Goal: Information Seeking & Learning: Learn about a topic

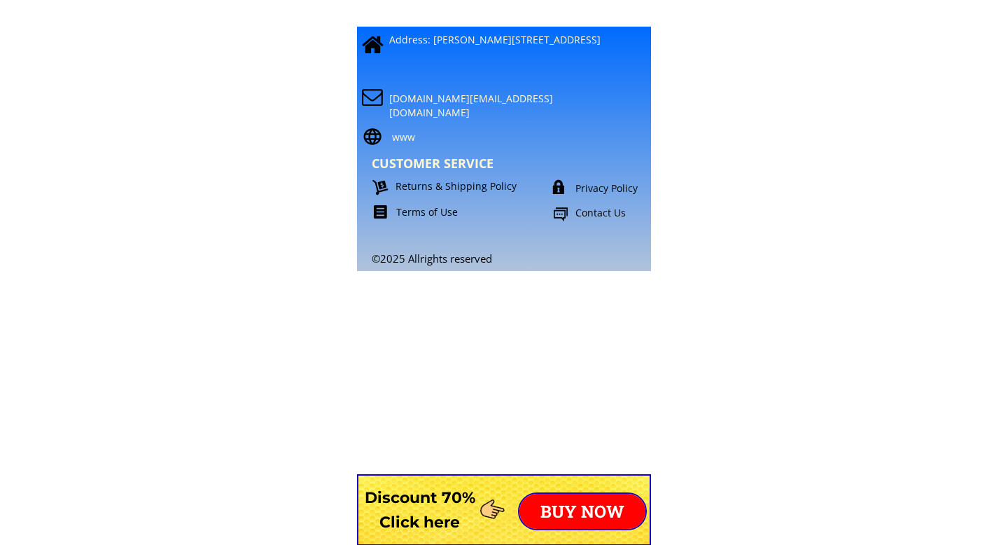
scroll to position [12276, 0]
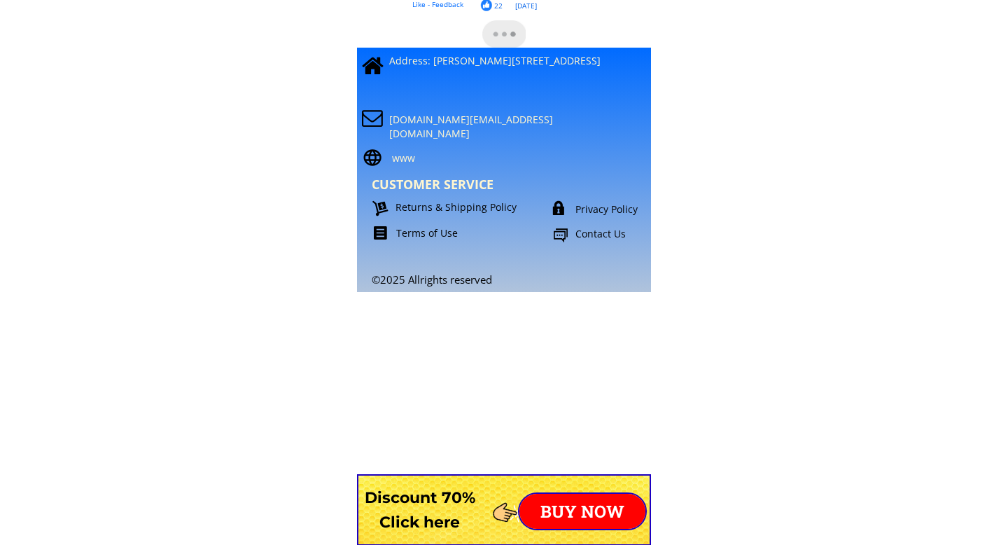
click at [613, 231] on p "Contact Us" at bounding box center [626, 234] width 103 height 14
click at [592, 218] on div "©2025 Allrights reserved beevenomph.support@gmail.com CUSTOMER SERVICE Returns …" at bounding box center [514, 152] width 327 height 265
click at [595, 209] on p "Privacy Policy" at bounding box center [624, 209] width 99 height 14
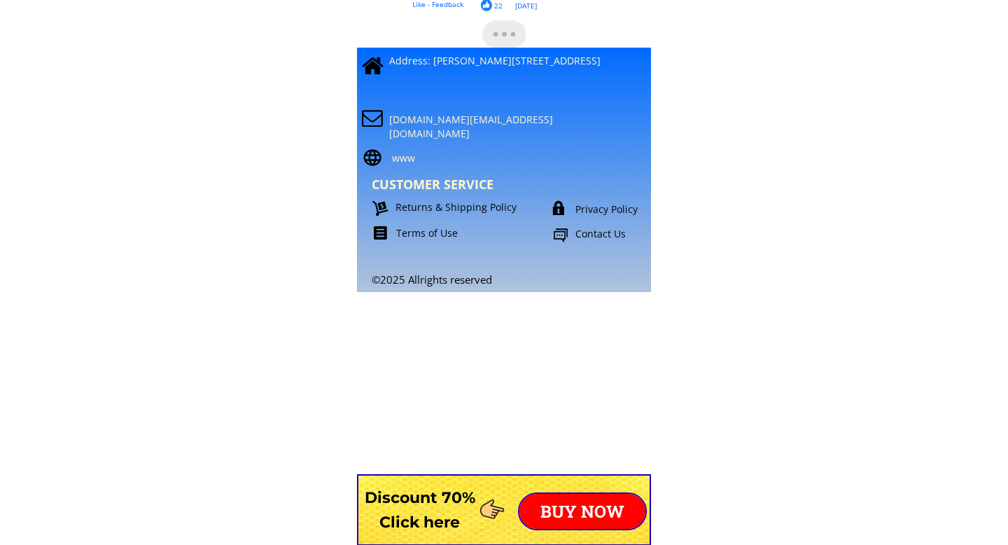
drag, startPoint x: 598, startPoint y: 199, endPoint x: 599, endPoint y: 192, distance: 7.0
click at [599, 193] on div "©2025 Allrights reserved beevenomph.support@gmail.com CUSTOMER SERVICE Returns …" at bounding box center [514, 152] width 327 height 265
click at [535, 198] on div "©2025 Allrights reserved beevenomph.support@gmail.com CUSTOMER SERVICE Returns …" at bounding box center [514, 152] width 327 height 265
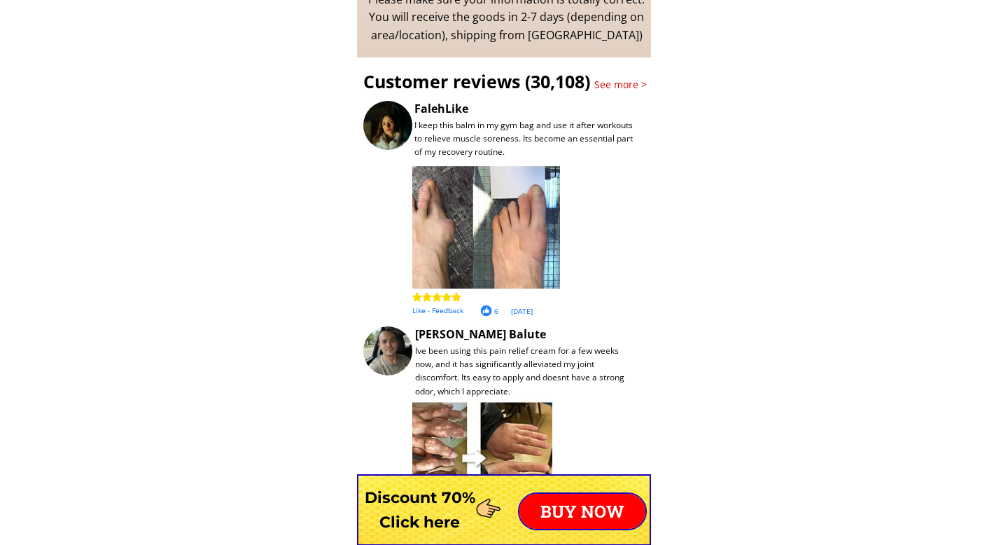
scroll to position [11477, 0]
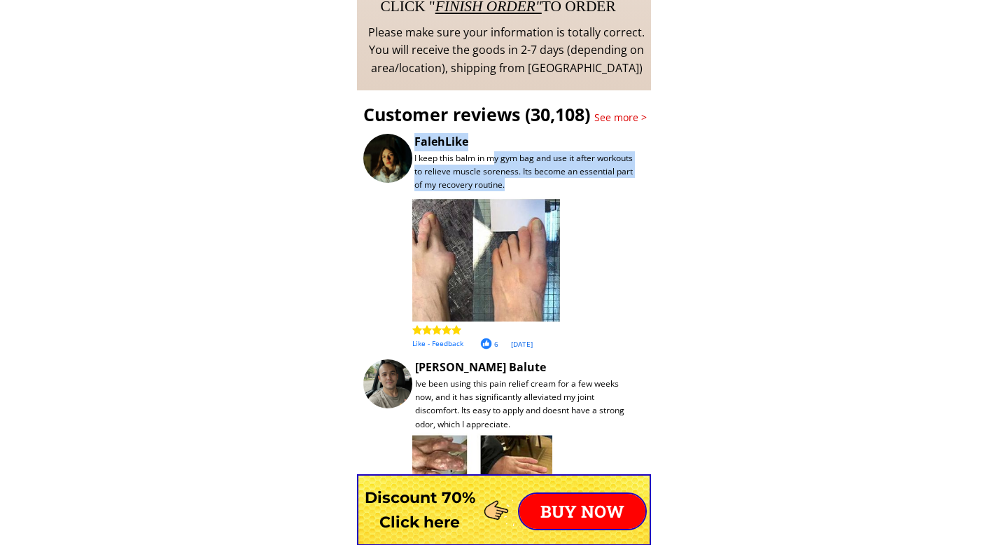
drag, startPoint x: 495, startPoint y: 160, endPoint x: 543, endPoint y: 227, distance: 82.4
click at [543, 227] on div "I keep this balm in my gym bag and use it after workouts to relieve muscle sore…" at bounding box center [593, 241] width 460 height 216
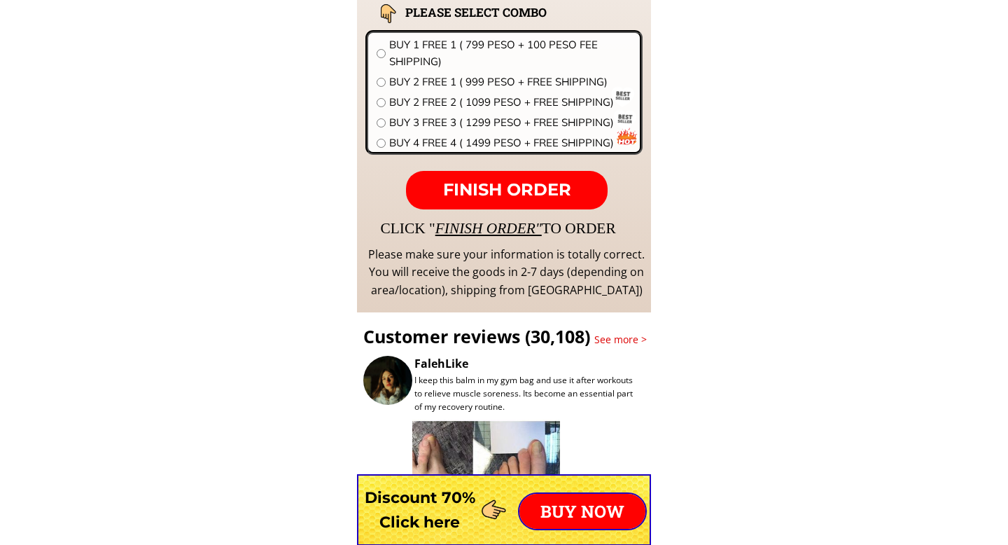
click at [589, 222] on div "CLICK " FINISH ORDER" TO ORDER" at bounding box center [703, 228] width 644 height 24
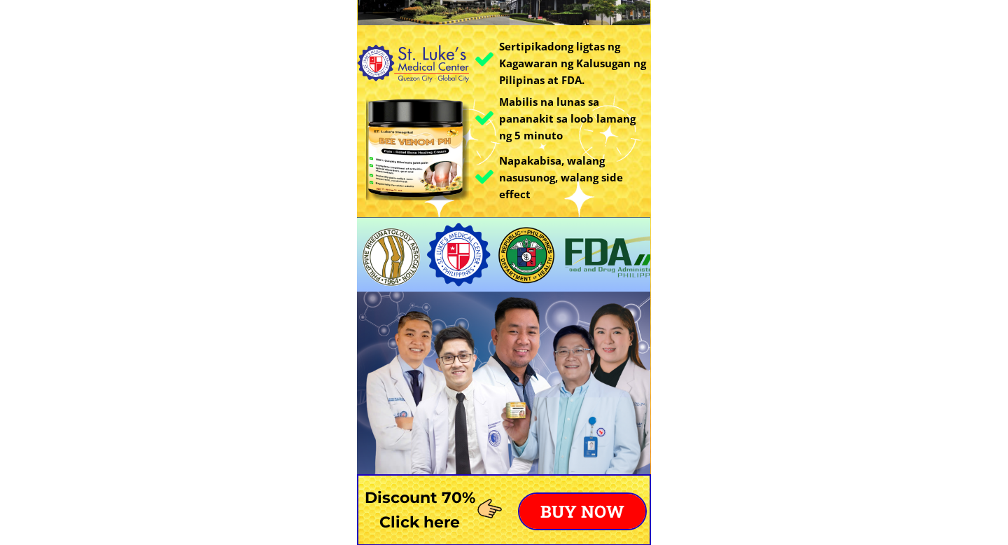
scroll to position [0, 0]
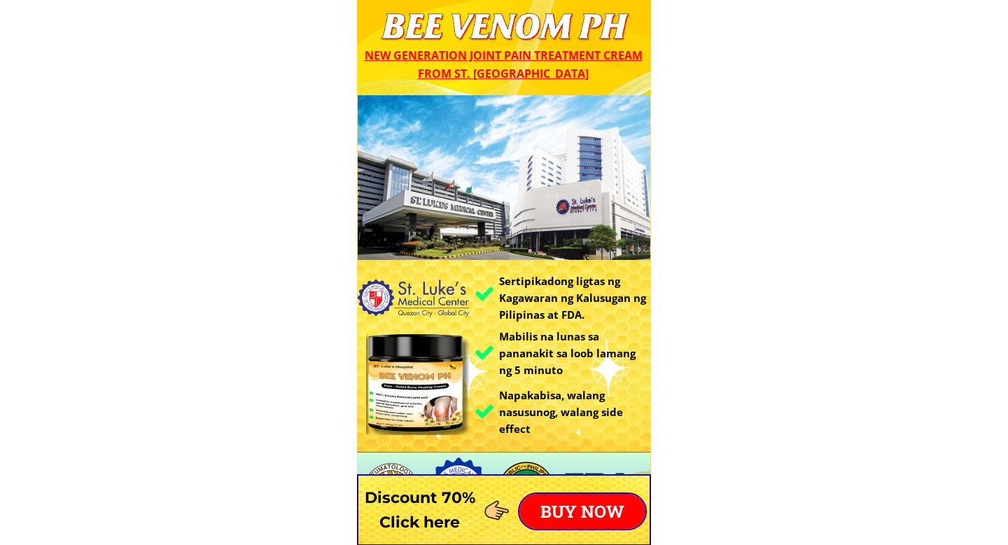
drag, startPoint x: 543, startPoint y: 191, endPoint x: 835, endPoint y: 181, distance: 292.1
drag, startPoint x: 550, startPoint y: 236, endPoint x: 587, endPoint y: 135, distance: 107.7
click at [587, 132] on div at bounding box center [504, 177] width 293 height 165
drag, startPoint x: 527, startPoint y: 274, endPoint x: 581, endPoint y: 283, distance: 54.6
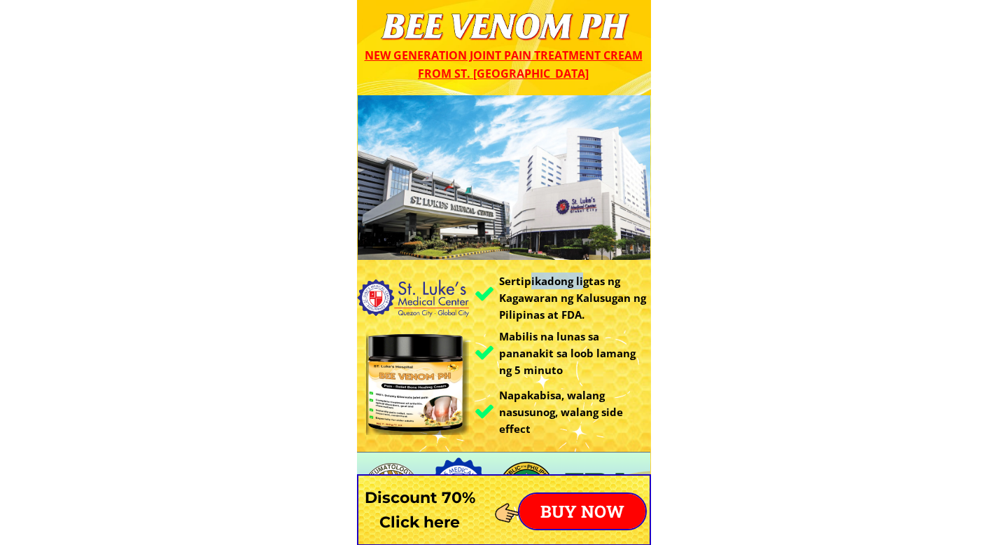
click at [582, 284] on h3 "Sertipikadong ligtas ng Kagawaran ng Kalusugan ng Pilipinas at FDA." at bounding box center [576, 297] width 155 height 50
click at [552, 284] on h3 "Sertipikadong ligtas ng Kagawaran ng Kalusugan ng Pilipinas at FDA." at bounding box center [576, 297] width 155 height 50
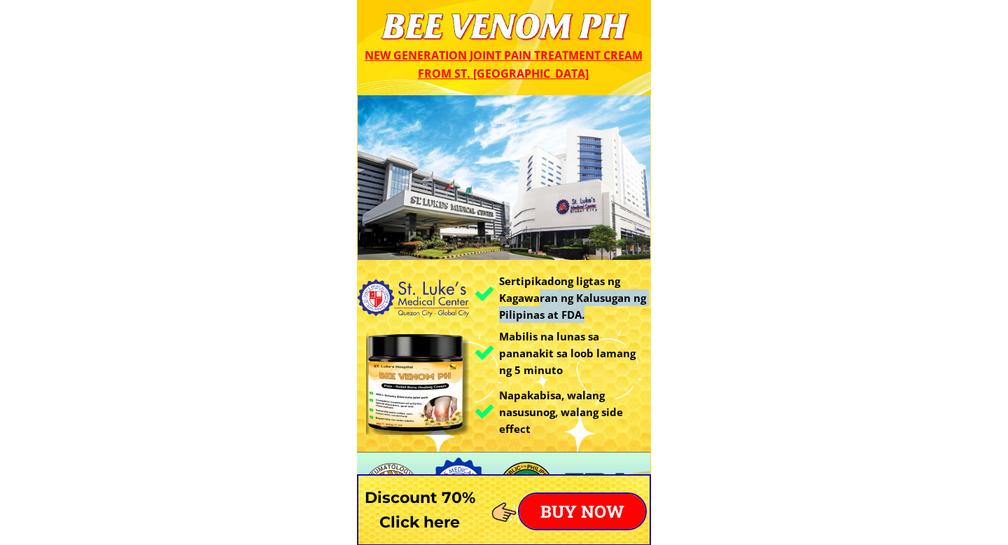
drag, startPoint x: 538, startPoint y: 291, endPoint x: 588, endPoint y: 312, distance: 54.9
click at [589, 314] on h3 "Sertipikadong ligtas ng Kagawaran ng Kalusugan ng Pilipinas at FDA." at bounding box center [576, 297] width 155 height 50
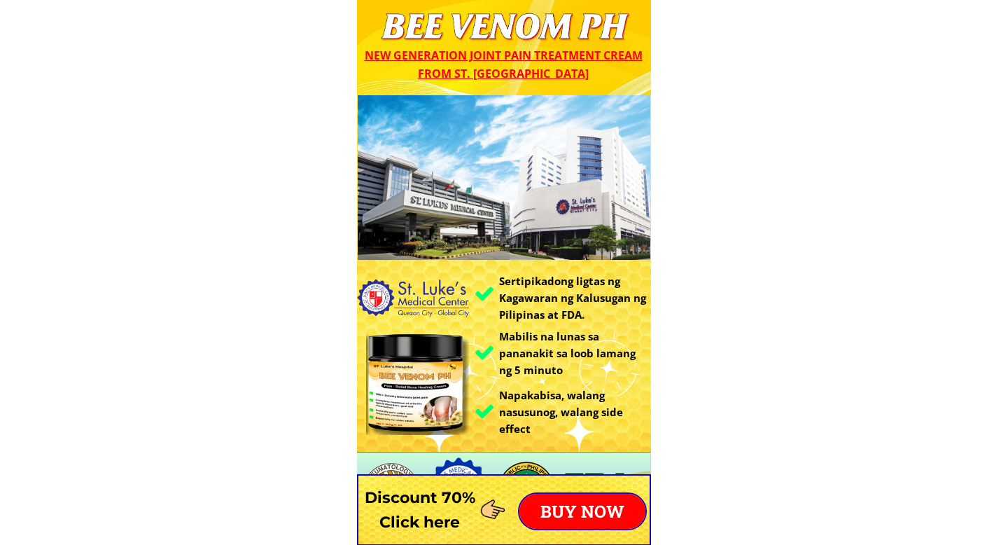
click at [578, 320] on h3 "Sertipikadong ligtas ng Kagawaran ng Kalusugan ng Pilipinas at FDA." at bounding box center [576, 297] width 155 height 50
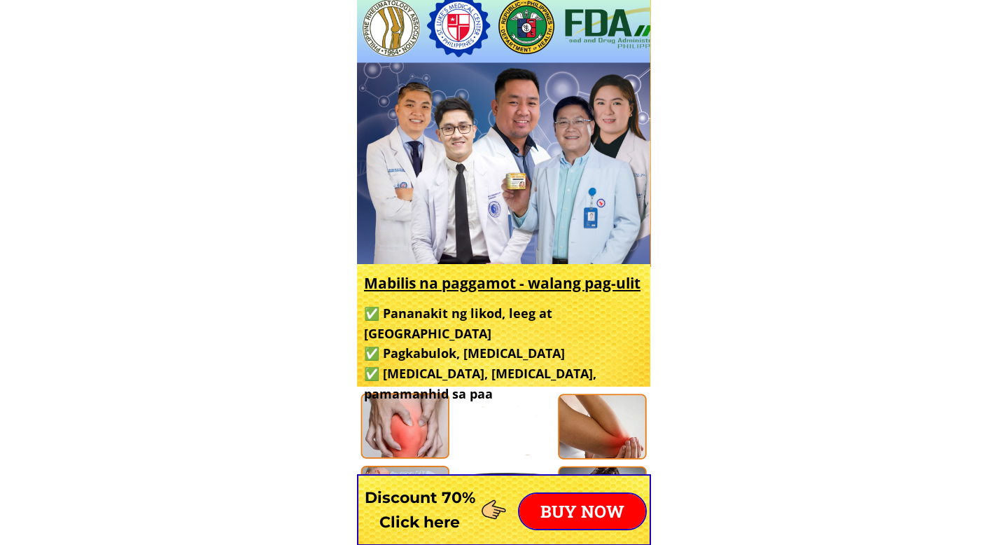
scroll to position [556, 0]
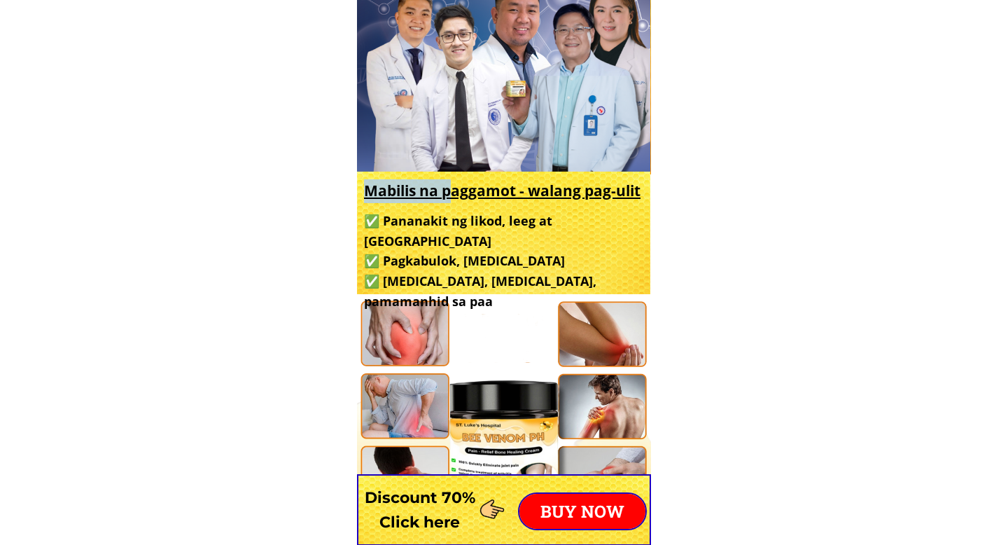
drag, startPoint x: 449, startPoint y: 190, endPoint x: 530, endPoint y: 274, distance: 116.3
click at [530, 274] on div at bounding box center [503, 233] width 293 height 123
click at [530, 264] on h3 "✅ Pananakit ng likod, leeg at balikat ✅ Pagkabulok, herniated disc ✅ Gout, oste…" at bounding box center [501, 261] width 275 height 101
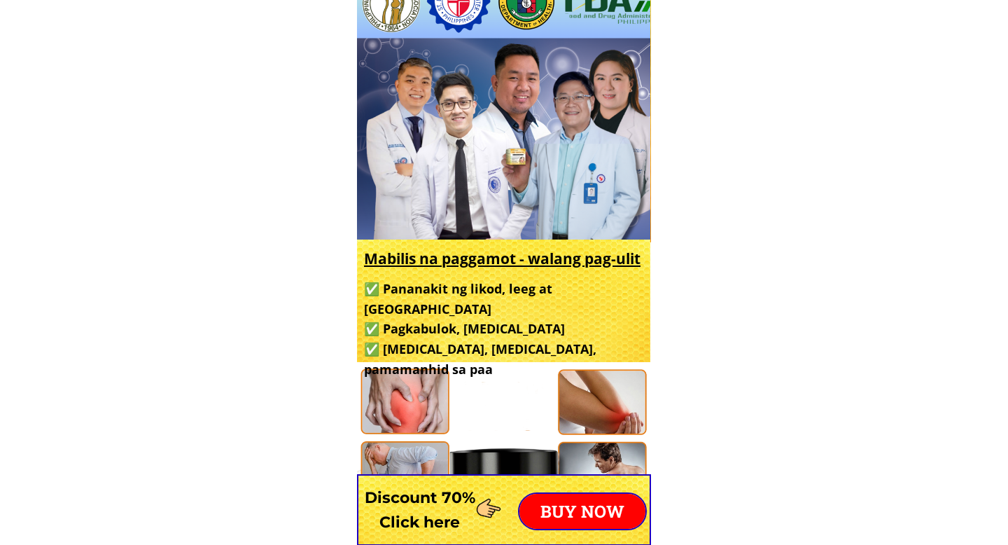
click at [524, 195] on div at bounding box center [503, 103] width 294 height 279
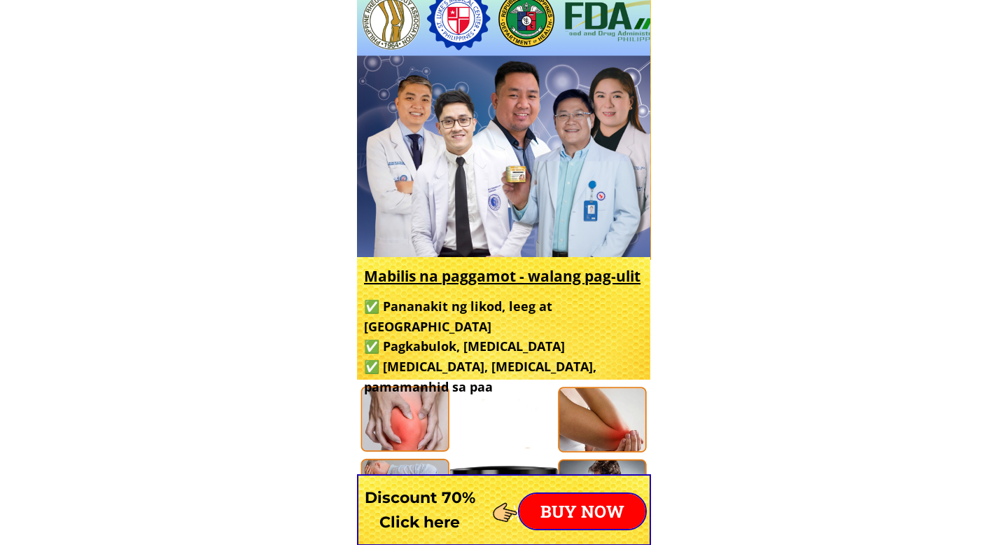
click at [601, 27] on div at bounding box center [503, 120] width 294 height 279
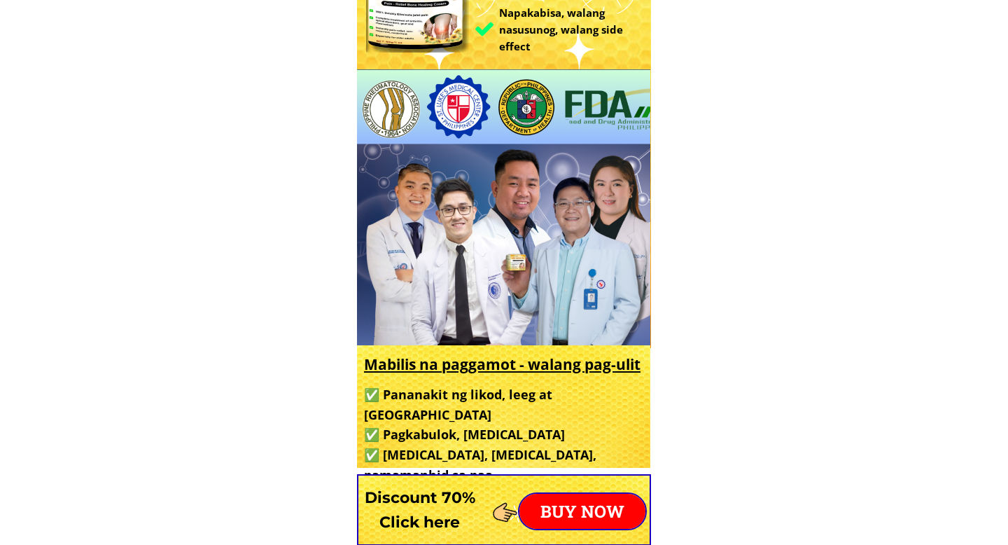
scroll to position [307, 0]
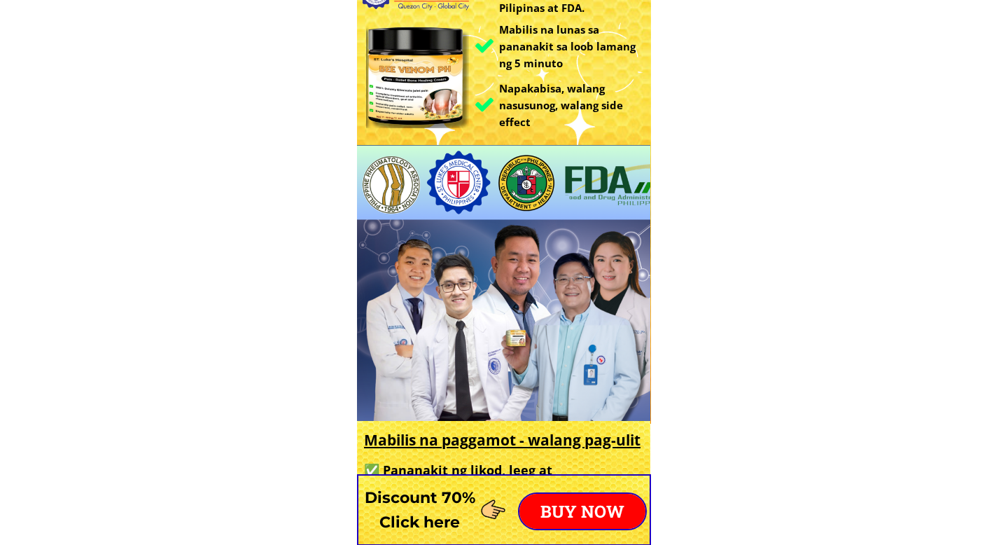
click at [563, 181] on div at bounding box center [503, 284] width 294 height 279
drag, startPoint x: 506, startPoint y: 243, endPoint x: 657, endPoint y: 236, distance: 151.4
click at [565, 272] on div at bounding box center [503, 284] width 294 height 279
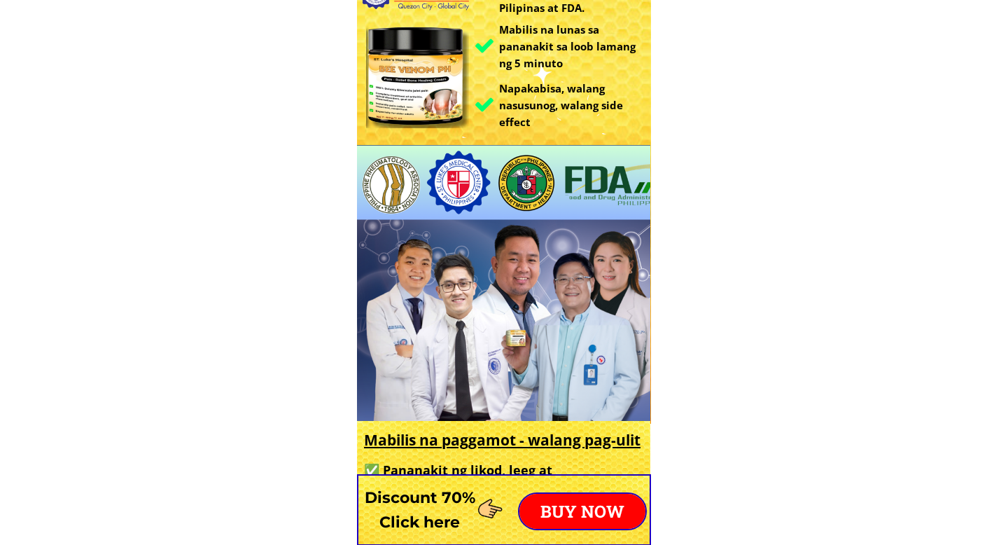
click at [565, 272] on div at bounding box center [503, 284] width 294 height 279
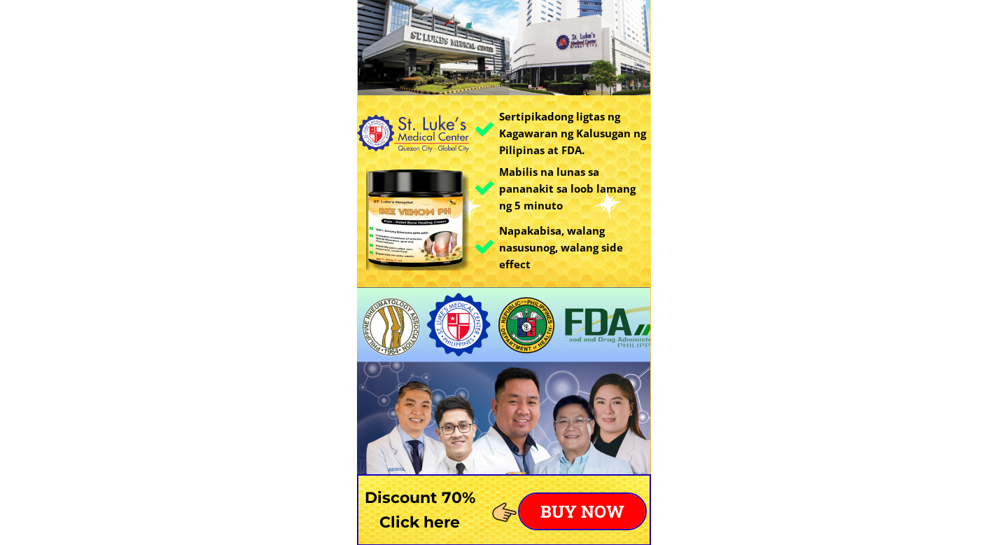
scroll to position [155, 0]
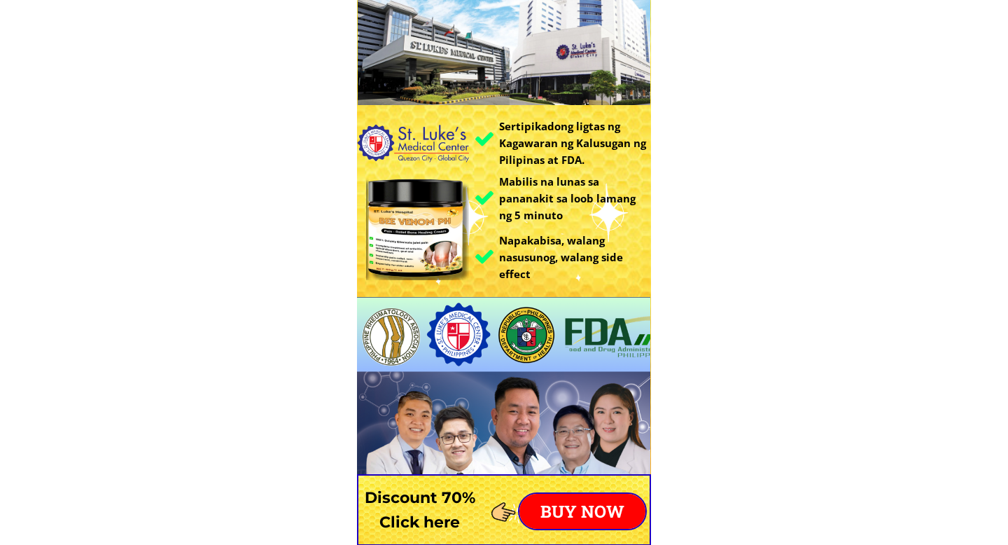
click at [409, 215] on div at bounding box center [418, 228] width 104 height 104
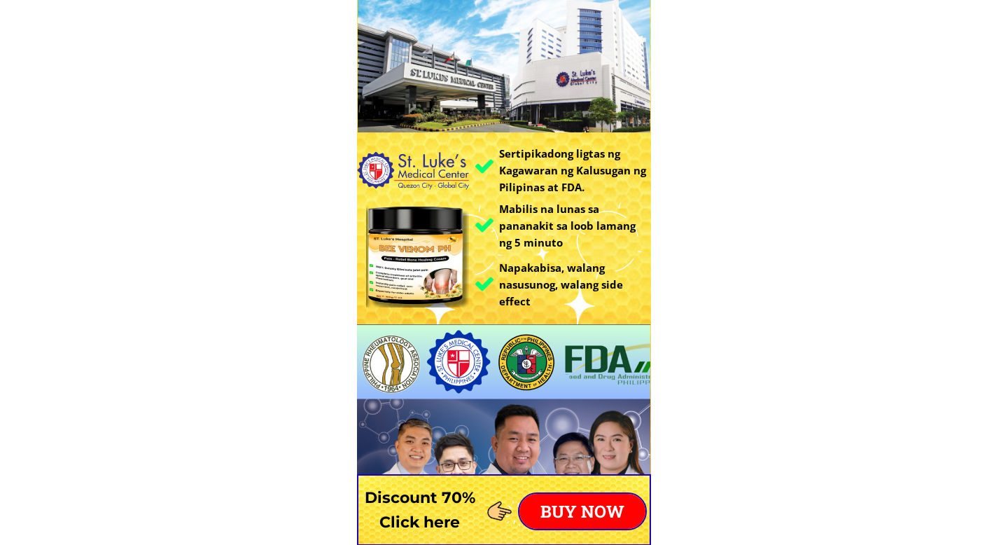
scroll to position [106, 0]
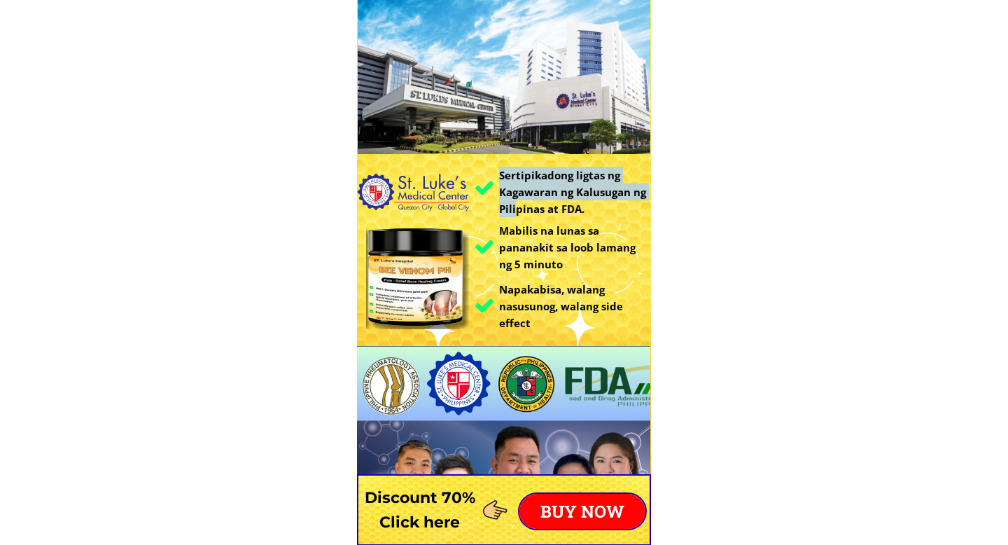
drag, startPoint x: 516, startPoint y: 202, endPoint x: 554, endPoint y: 277, distance: 83.3
click at [555, 278] on div "Sertipikadong ligtas ng Kagawaran ng Kalusugan ng Pilipinas at FDA. Mabilis na …" at bounding box center [504, 306] width 294 height 635
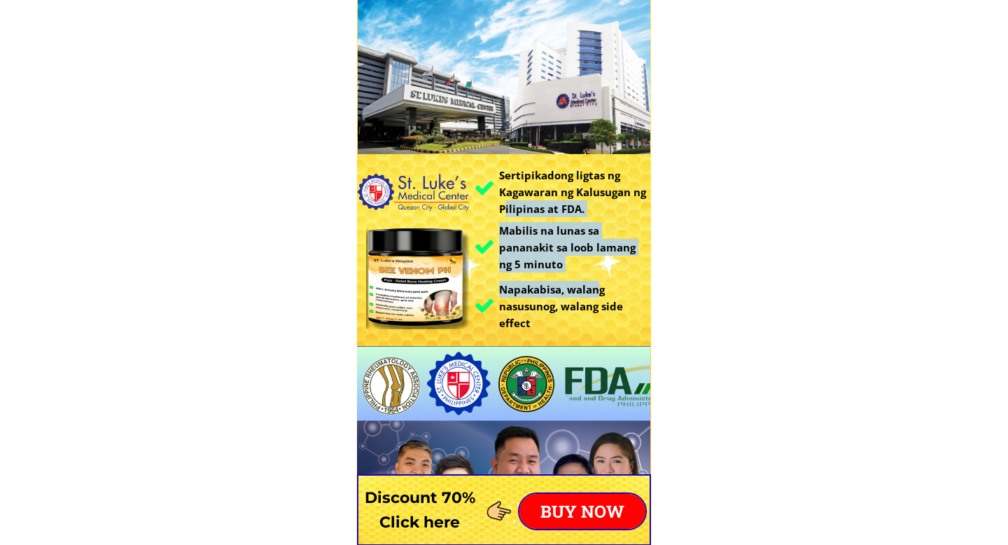
drag, startPoint x: 503, startPoint y: 208, endPoint x: 600, endPoint y: 293, distance: 129.5
click at [601, 295] on div "Sertipikadong ligtas ng Kagawaran ng Kalusugan ng Pilipinas at FDA. Mabilis na …" at bounding box center [504, 306] width 294 height 635
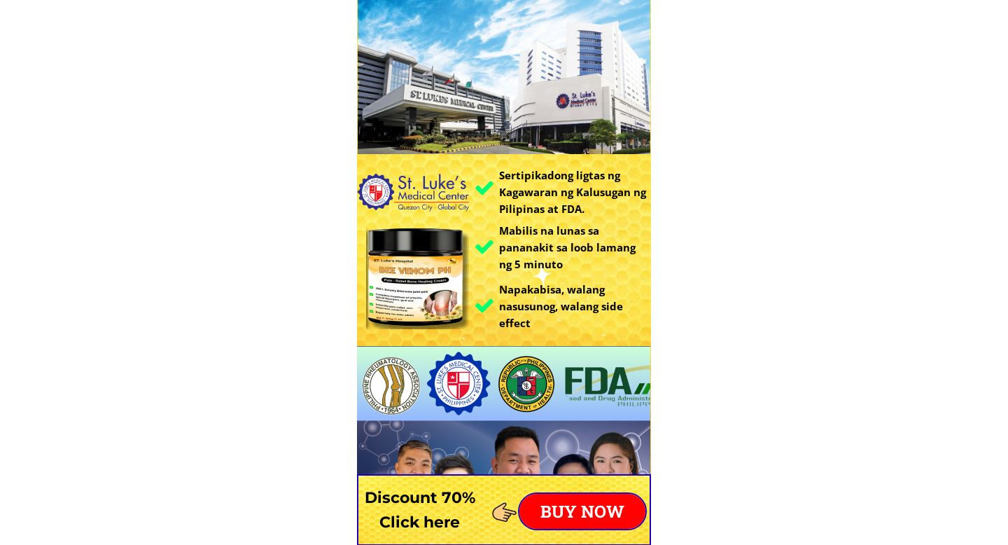
click at [597, 305] on h3 "Napakabisa, walang nasusunog, walang side effect" at bounding box center [575, 306] width 152 height 50
click at [416, 251] on div at bounding box center [418, 277] width 104 height 104
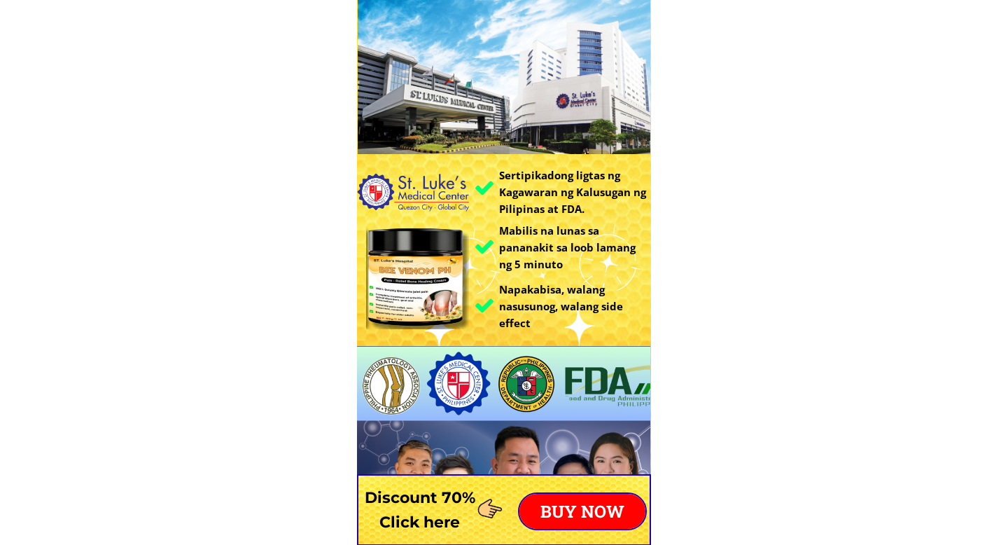
click at [417, 250] on div at bounding box center [418, 277] width 104 height 104
click at [428, 183] on div at bounding box center [413, 192] width 112 height 39
click at [466, 112] on div at bounding box center [504, 71] width 293 height 165
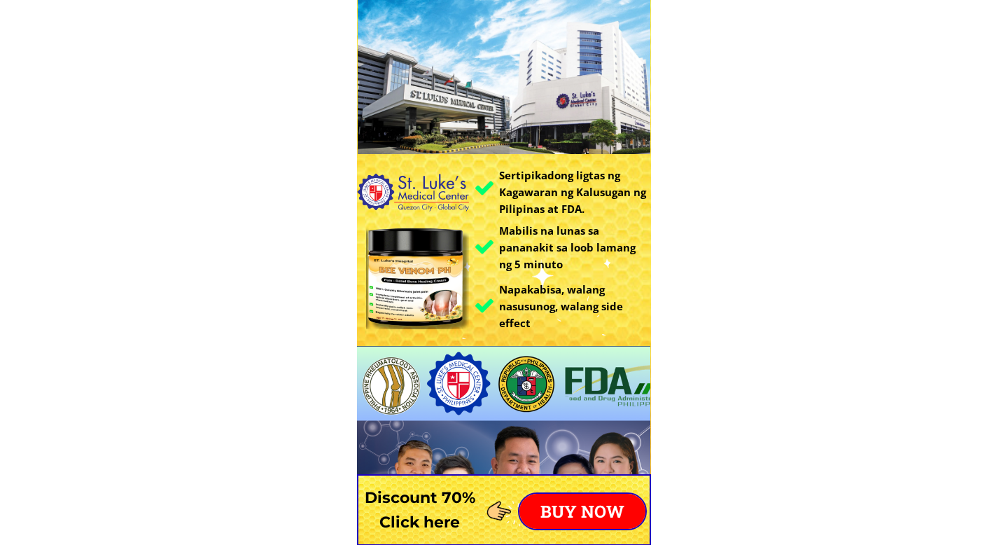
click at [466, 112] on div at bounding box center [504, 71] width 293 height 165
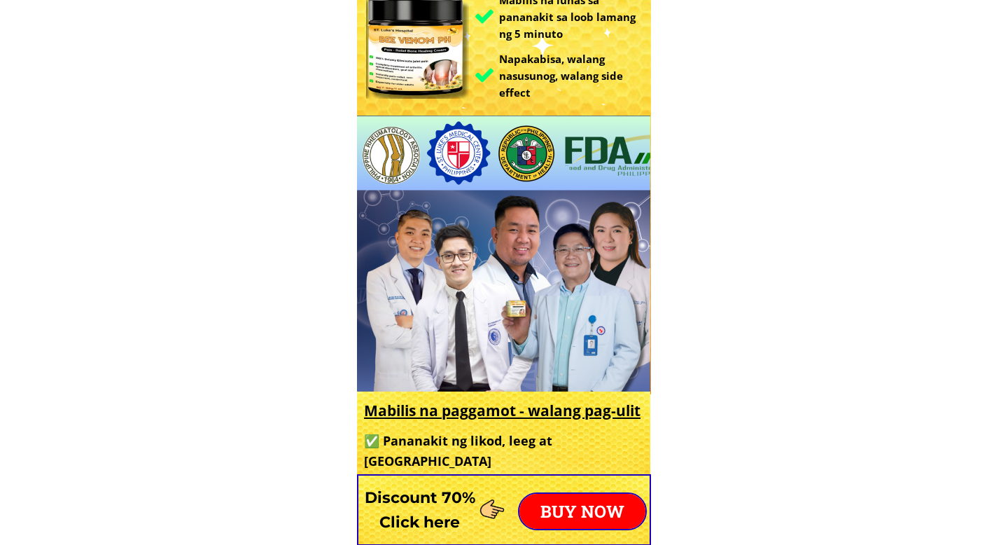
scroll to position [799, 0]
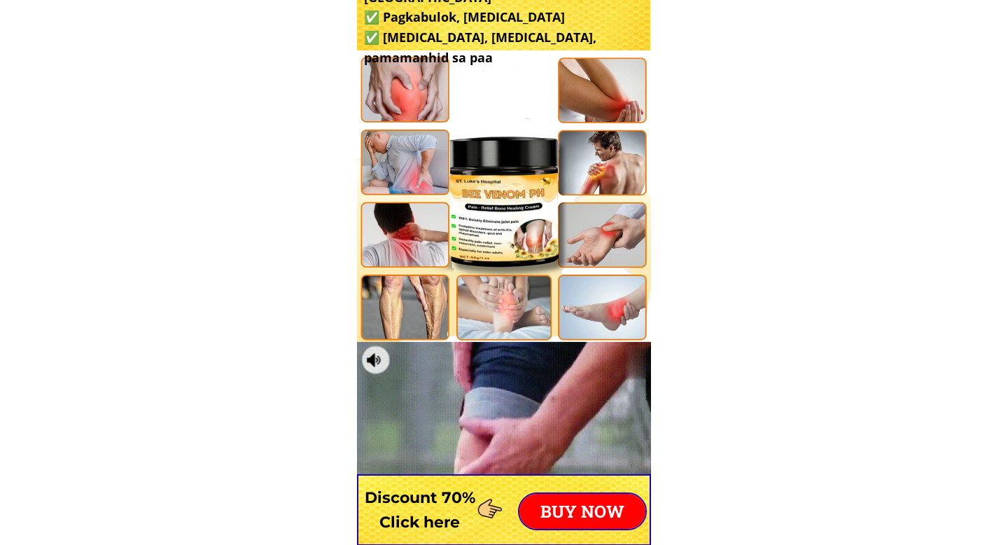
click at [475, 201] on div at bounding box center [504, 198] width 294 height 294
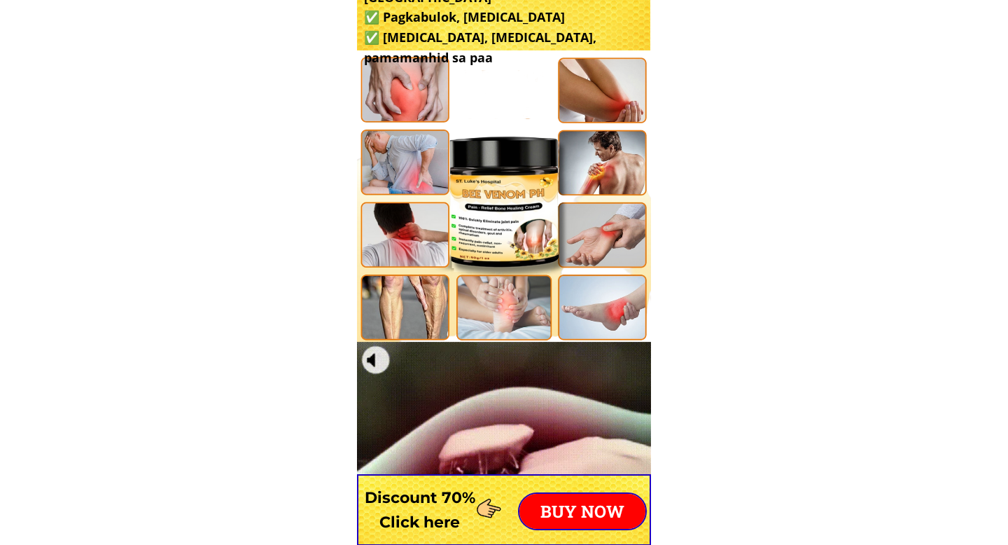
click at [475, 201] on div at bounding box center [504, 198] width 294 height 294
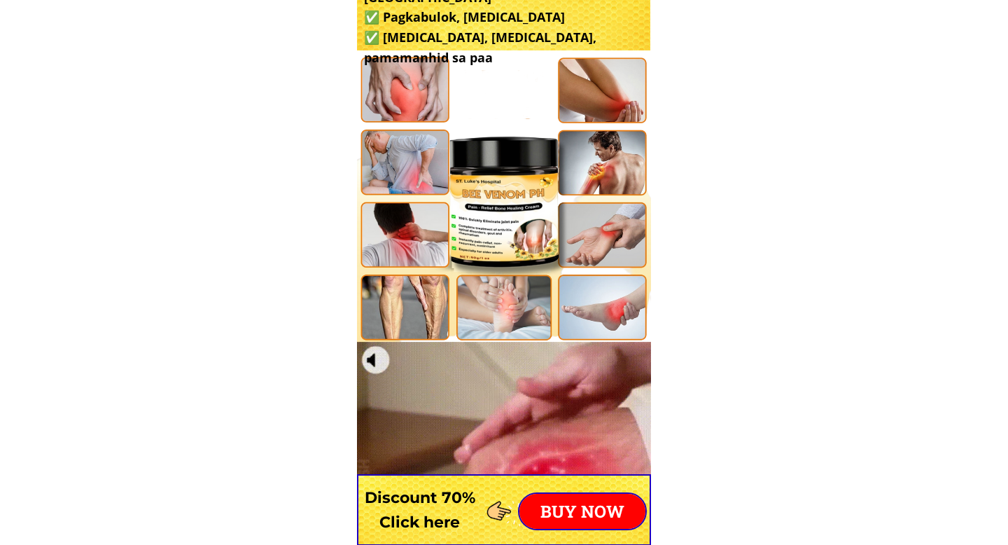
click at [475, 201] on div at bounding box center [504, 198] width 294 height 294
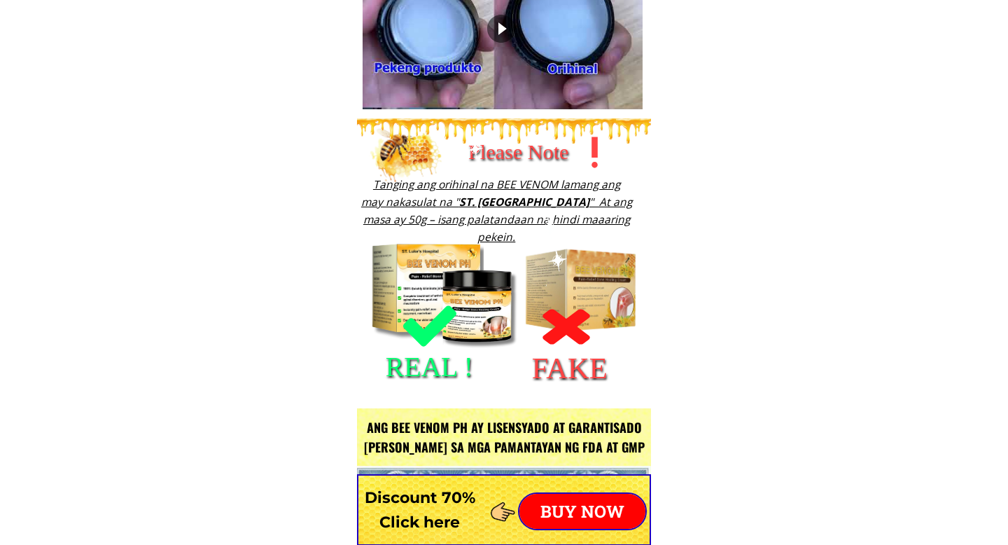
scroll to position [1516, 0]
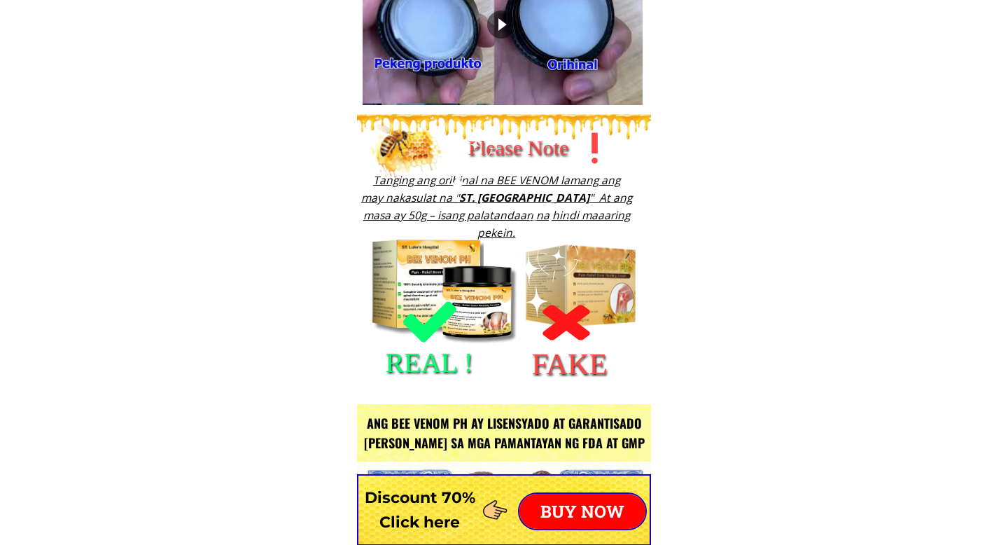
drag, startPoint x: 442, startPoint y: 187, endPoint x: 550, endPoint y: 207, distance: 109.6
click at [550, 207] on div "Please Note Tanging ang orihinal na BEE VENOM lamang ang may nakasulat na " ST.…" at bounding box center [429, 258] width 503 height 289
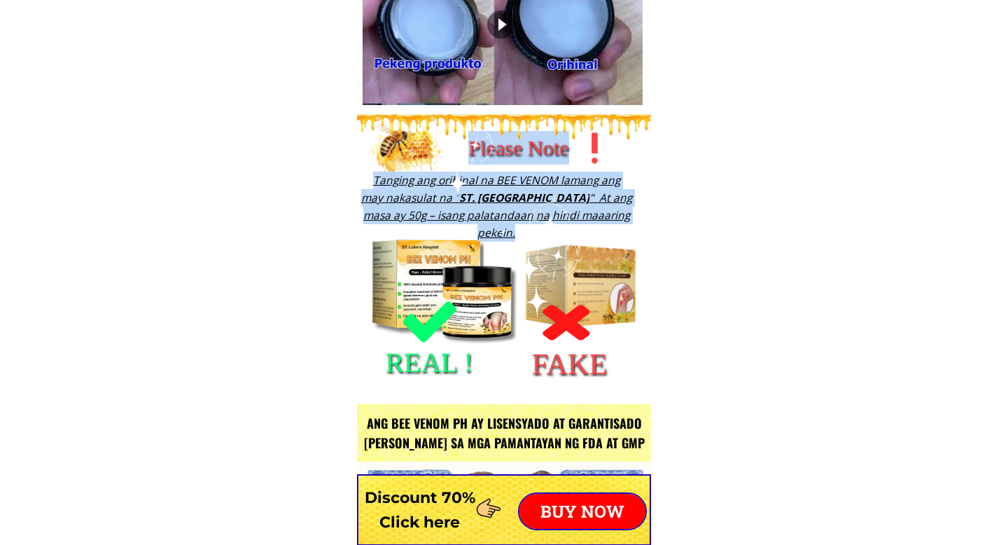
drag, startPoint x: 550, startPoint y: 221, endPoint x: 501, endPoint y: 164, distance: 74.9
click at [499, 164] on div "Please Note Tanging ang orihinal na BEE VENOM lamang ang may nakasulat na " ST.…" at bounding box center [429, 258] width 503 height 289
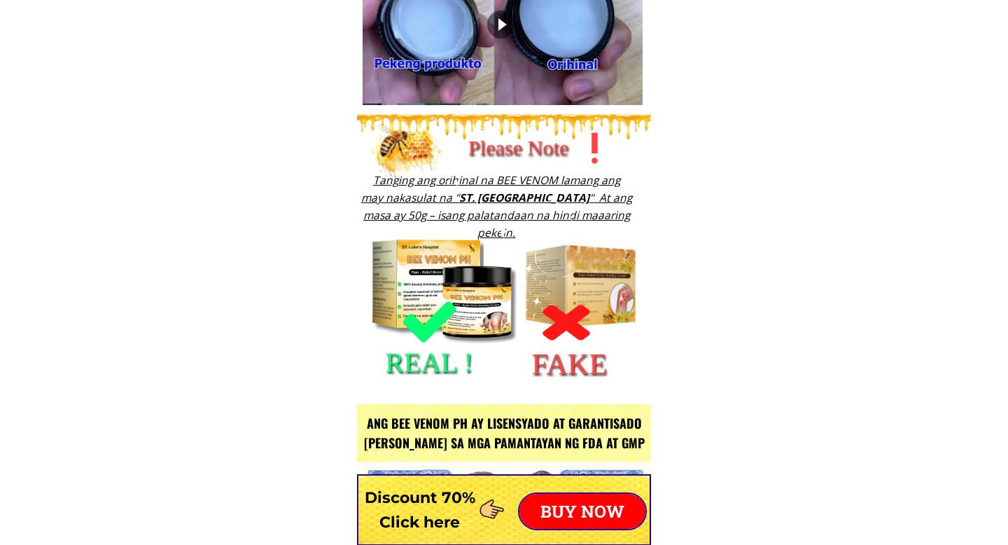
click at [490, 190] on div at bounding box center [456, 162] width 85 height 85
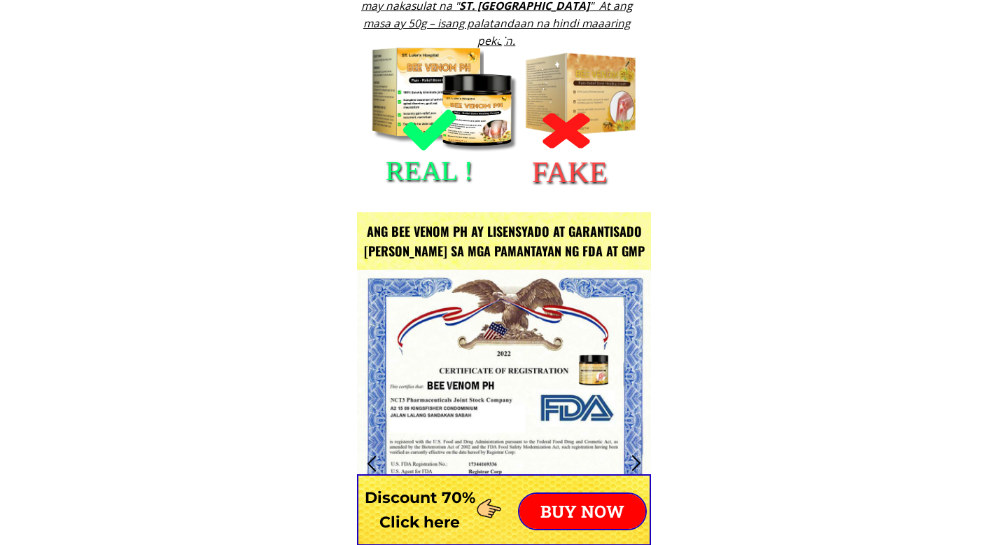
scroll to position [1870, 0]
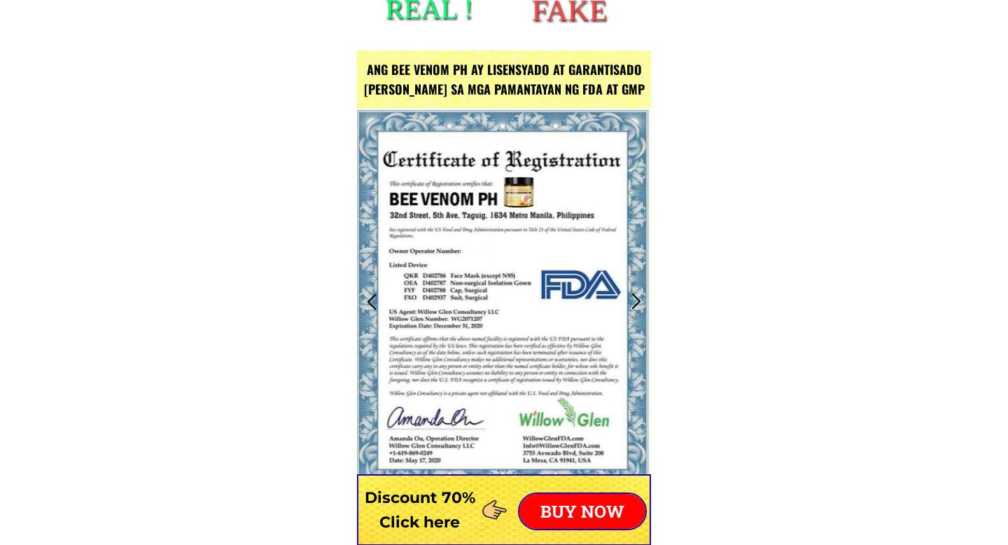
drag, startPoint x: 446, startPoint y: 166, endPoint x: 522, endPoint y: 281, distance: 137.5
click at [522, 281] on div at bounding box center [504, 301] width 294 height 387
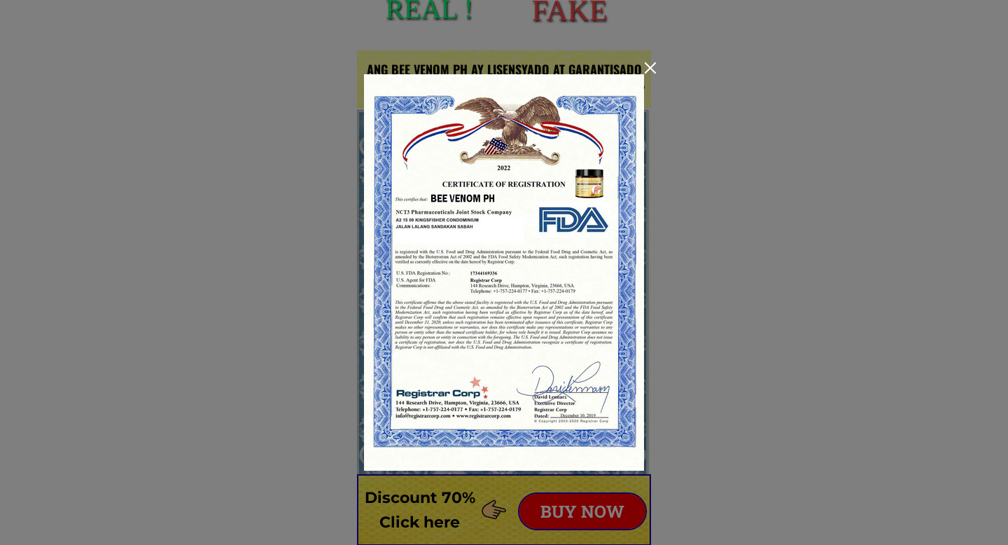
click at [613, 249] on img at bounding box center [504, 272] width 280 height 396
click at [648, 66] on div at bounding box center [650, 67] width 11 height 11
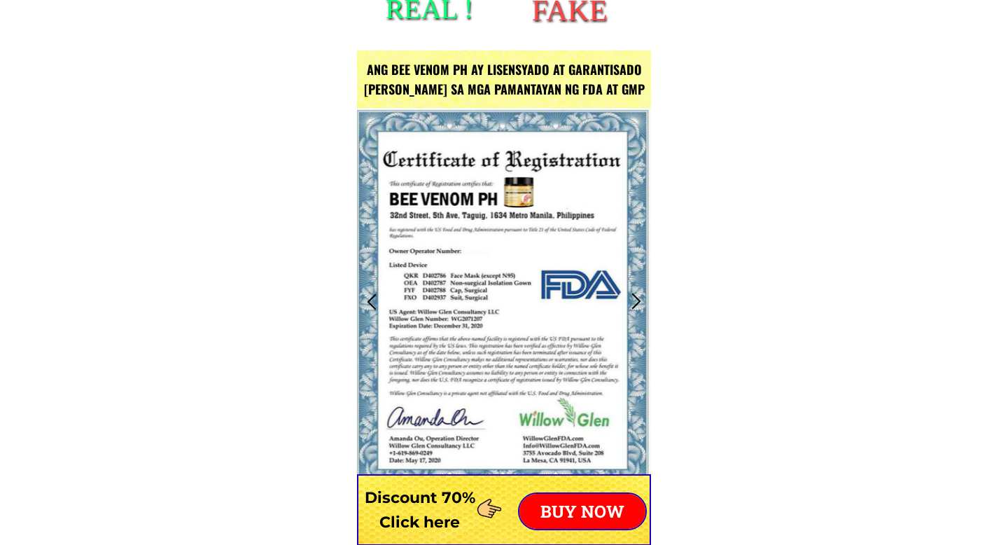
click at [629, 293] on div at bounding box center [635, 301] width 23 height 23
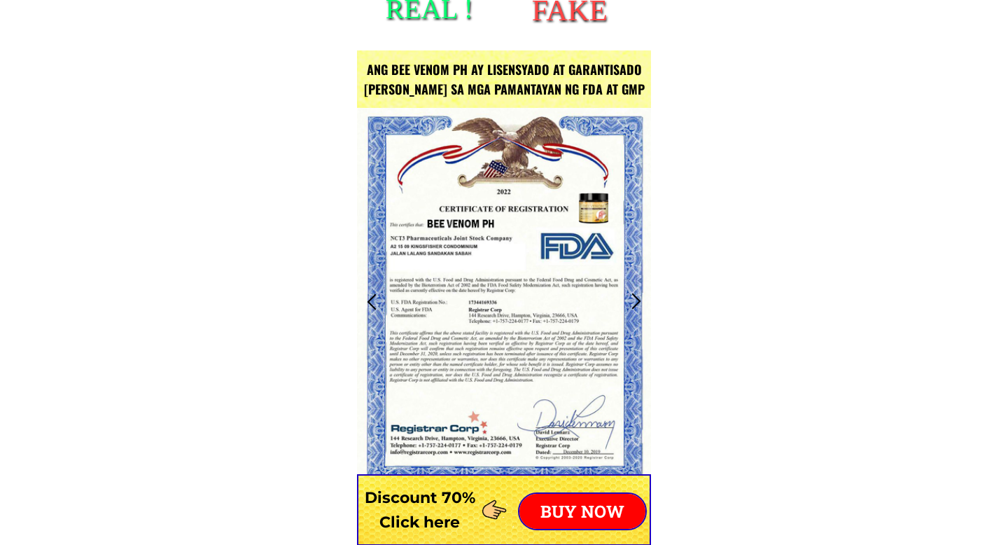
click at [629, 293] on div at bounding box center [635, 301] width 23 height 23
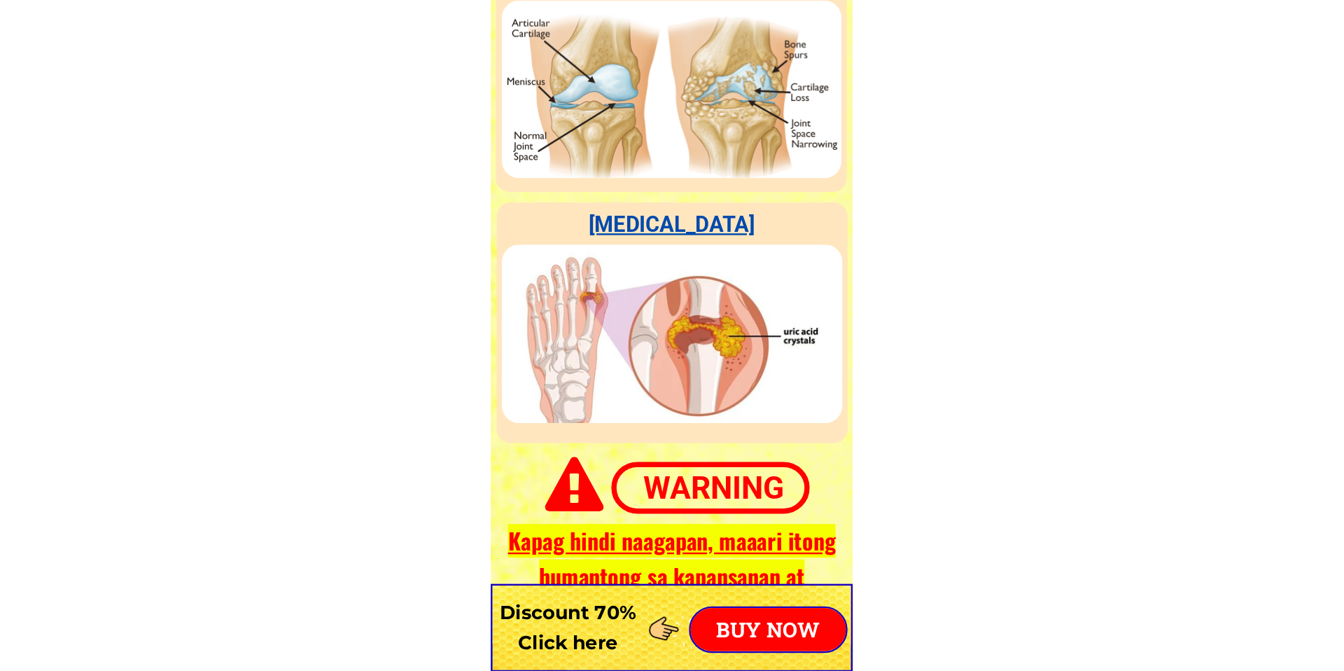
scroll to position [4059, 0]
